Goal: Subscribe to service/newsletter

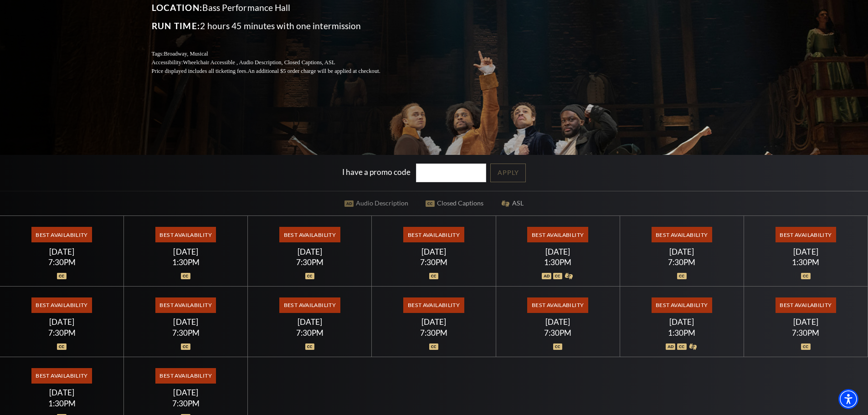
scroll to position [182, 0]
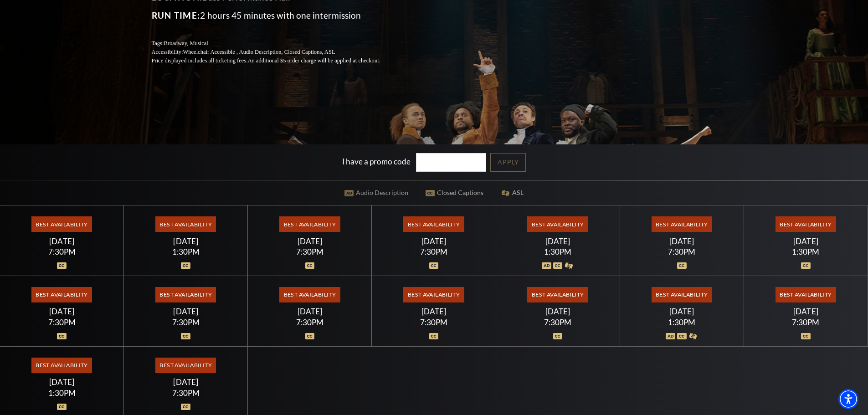
click at [190, 224] on span "Best Availability" at bounding box center [185, 223] width 61 height 15
click at [187, 248] on div "1:30PM" at bounding box center [186, 252] width 102 height 8
click at [183, 263] on img at bounding box center [186, 266] width 10 height 6
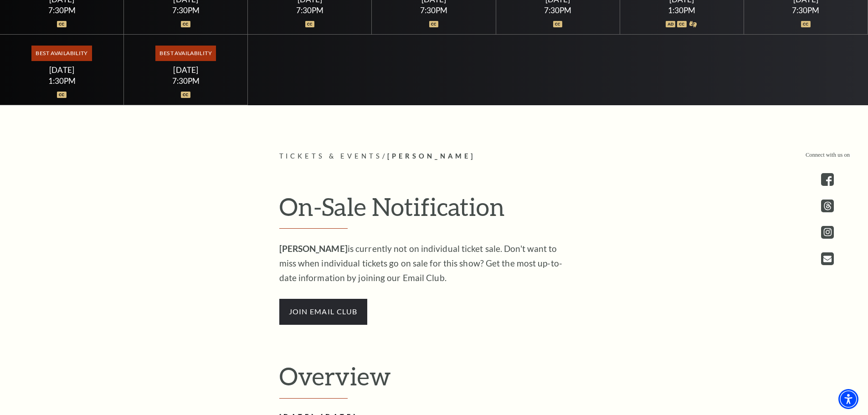
scroll to position [638, 0]
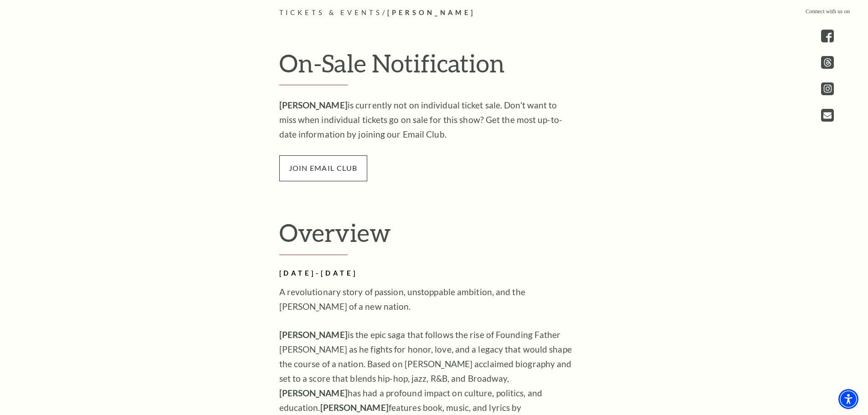
click at [323, 169] on span "join email club" at bounding box center [323, 168] width 88 height 26
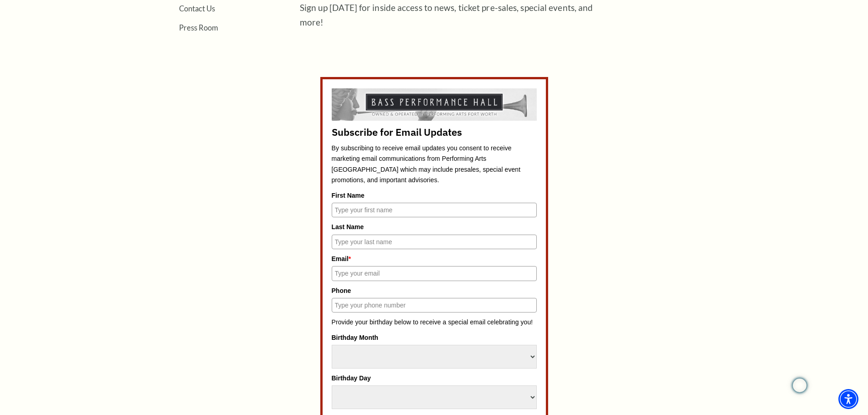
scroll to position [410, 0]
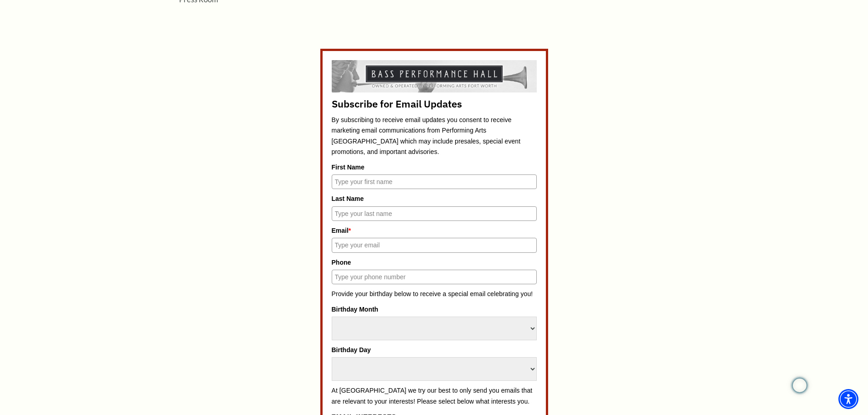
click at [364, 182] on input "First Name" at bounding box center [434, 182] width 205 height 15
type input "[PERSON_NAME]"
type input "[EMAIL_ADDRESS][DOMAIN_NAME]"
type input "4052277378"
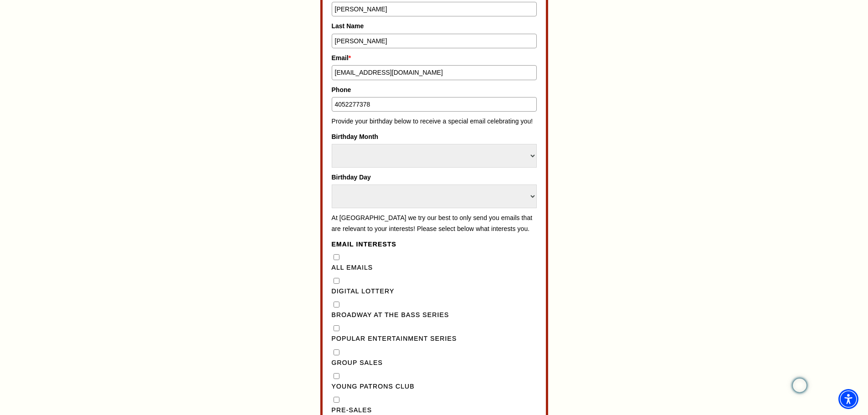
scroll to position [592, 0]
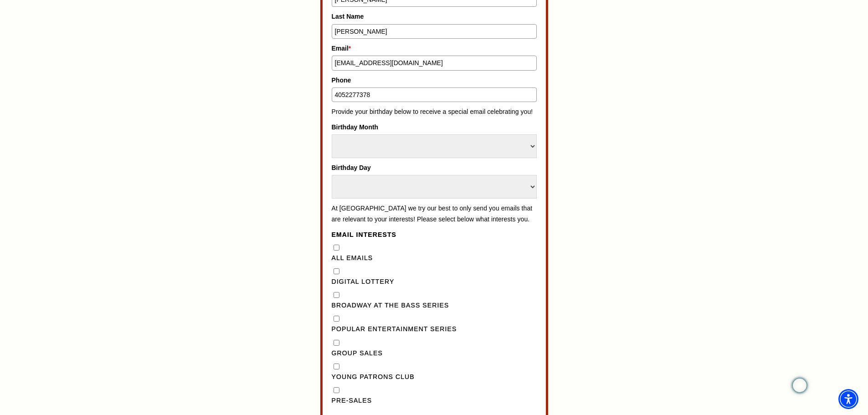
click at [381, 95] on input "4052277378" at bounding box center [434, 95] width 205 height 15
click at [321, 143] on form "Subscribe for Email Updates By subscribing to receive email updates you consent…" at bounding box center [434, 193] width 228 height 654
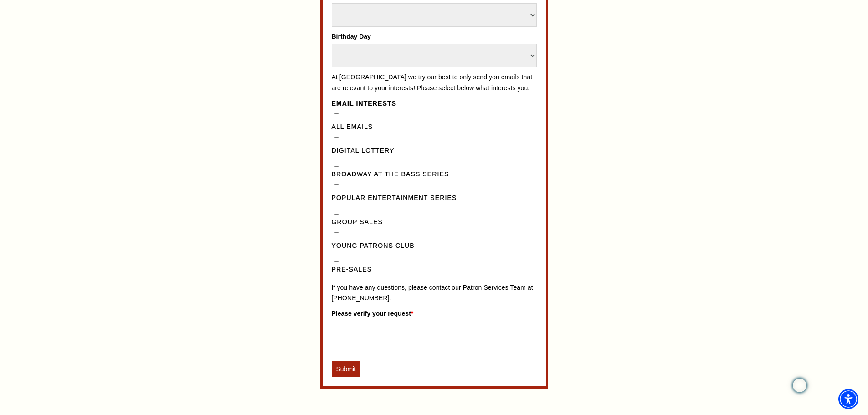
scroll to position [729, 0]
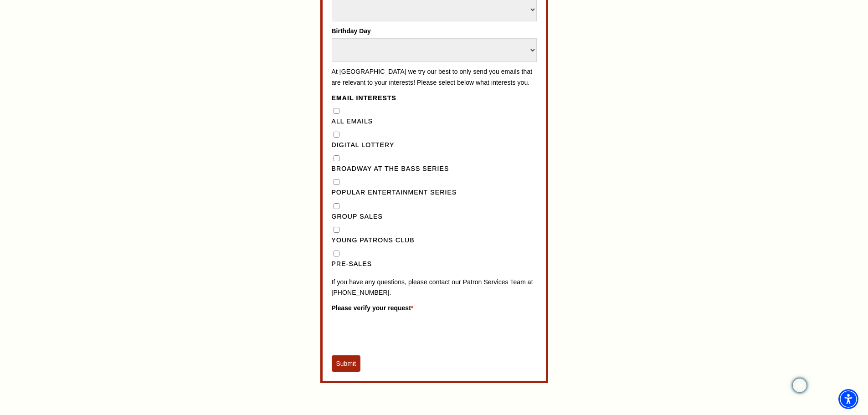
click at [339, 161] on Series"] "Broadway at the Bass Series" at bounding box center [337, 158] width 6 height 6
checkbox Series"] "true"
click at [336, 257] on input "Pre-Sales" at bounding box center [337, 254] width 6 height 6
checkbox input "true"
click at [350, 372] on button "Submit" at bounding box center [346, 363] width 29 height 16
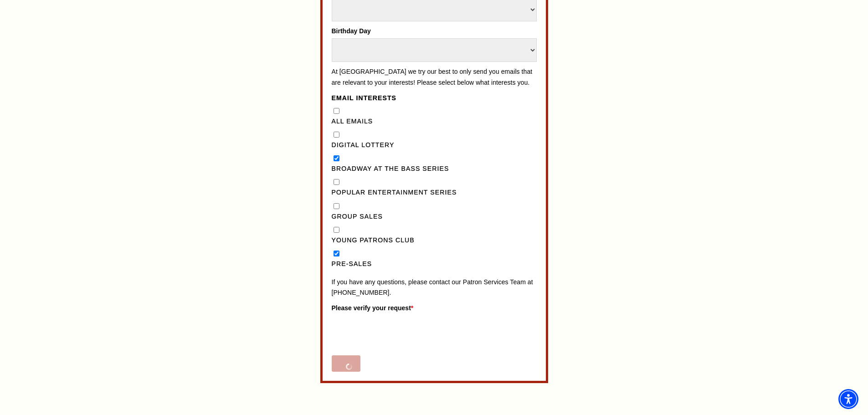
scroll to position [501, 0]
